Goal: Submit feedback/report problem

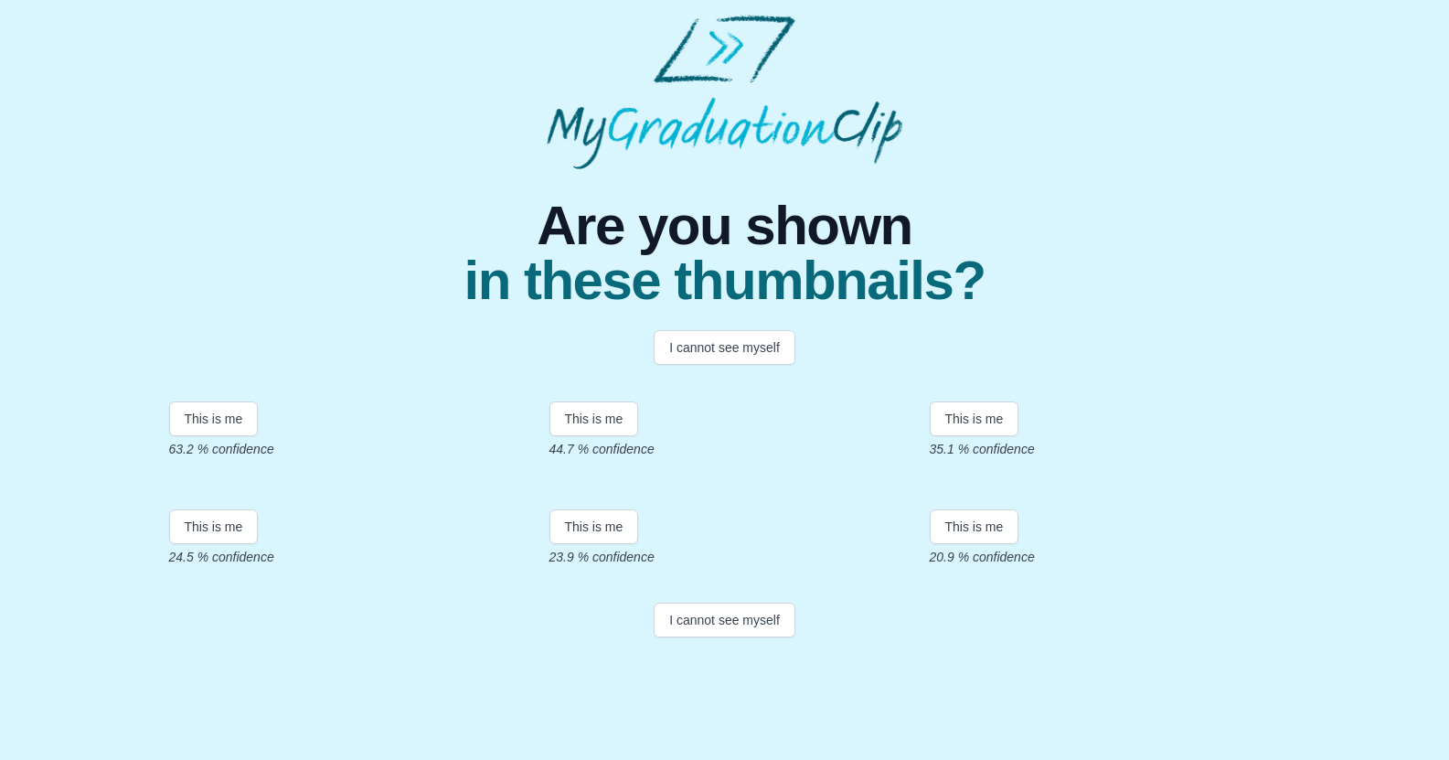
scroll to position [293, 0]
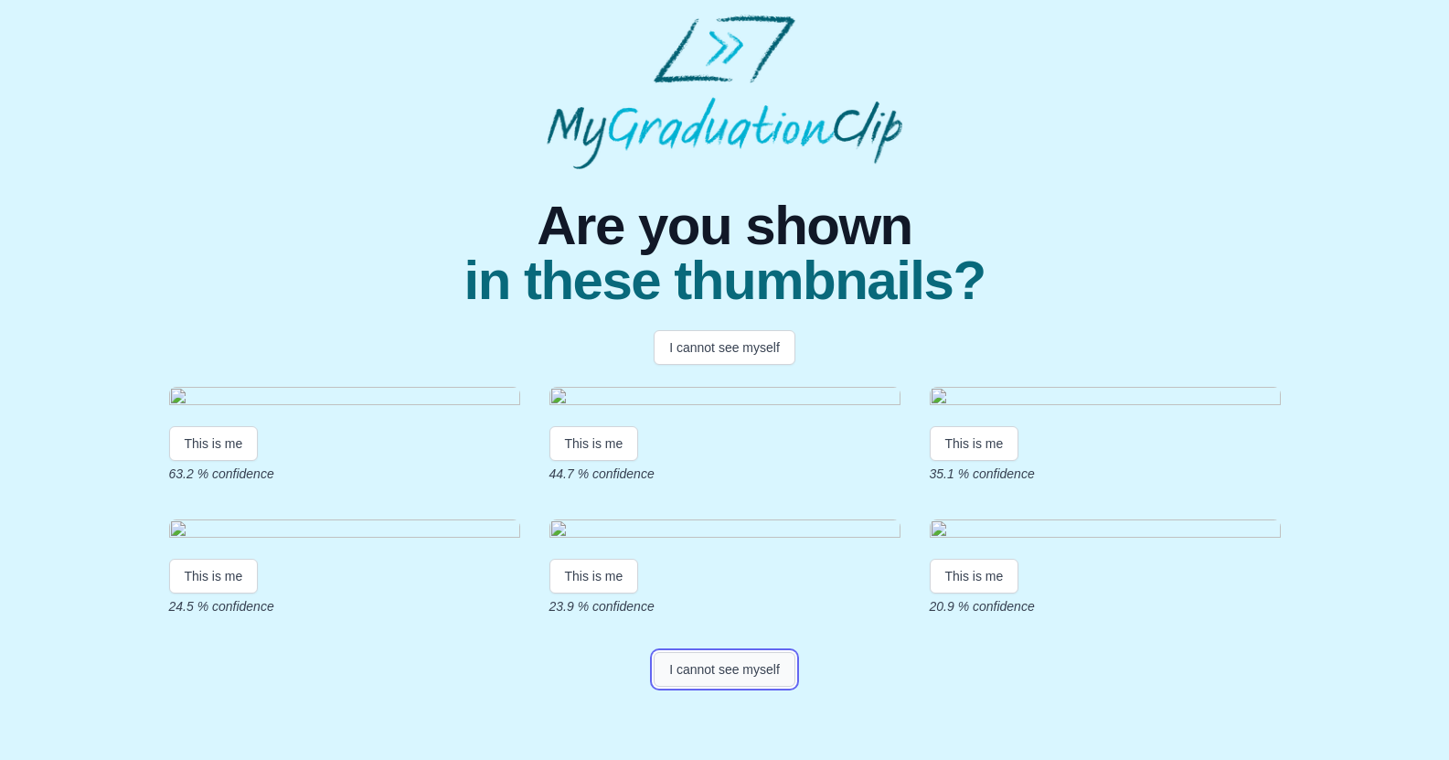
click at [708, 687] on button "I cannot see myself" at bounding box center [725, 669] width 142 height 35
